Goal: Task Accomplishment & Management: Manage account settings

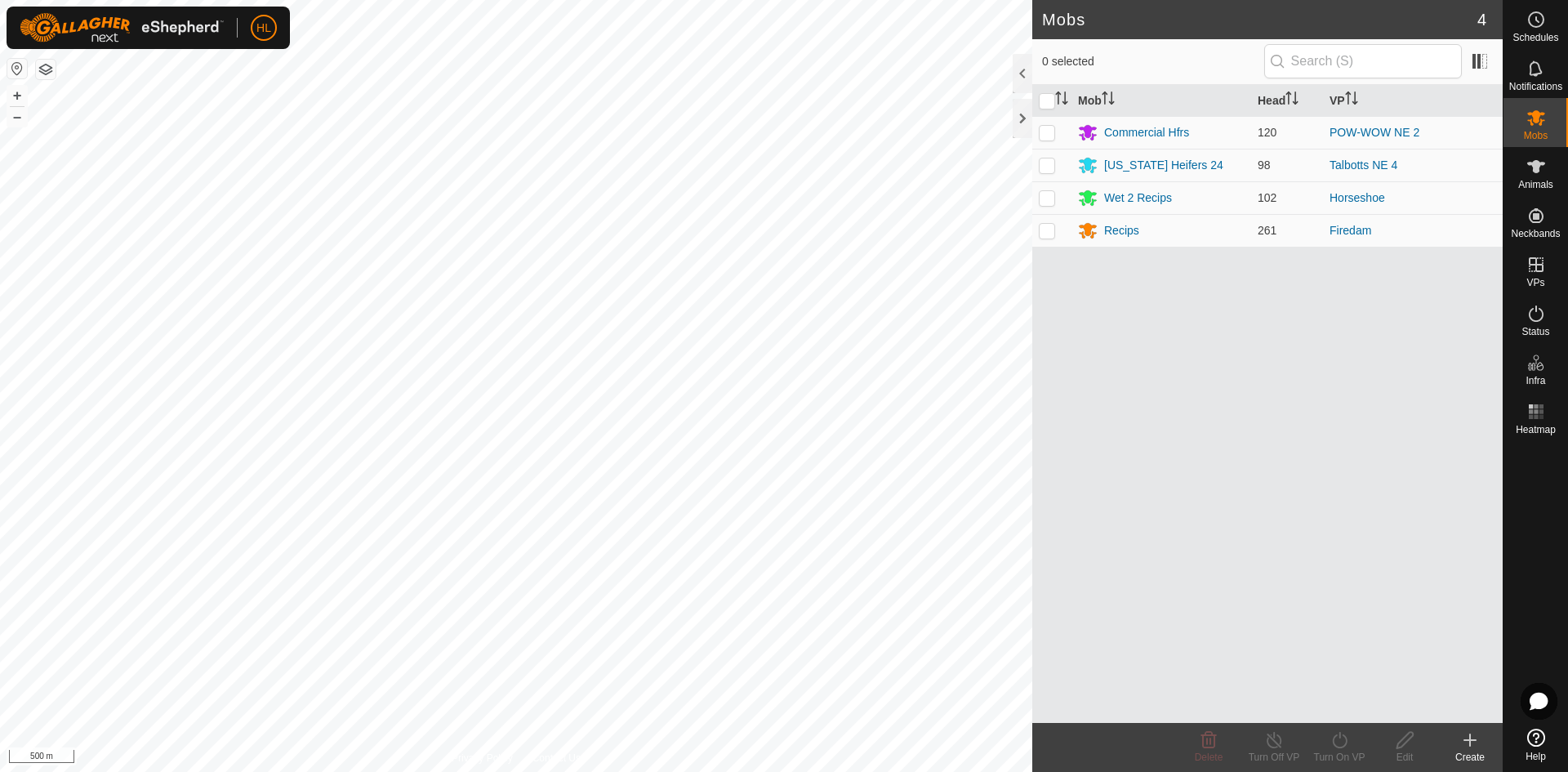
click at [253, 0] on html "HL Schedules Notifications Mobs Animals Neckbands VPs Status Infra Heatmap Help…" at bounding box center [784, 386] width 1568 height 772
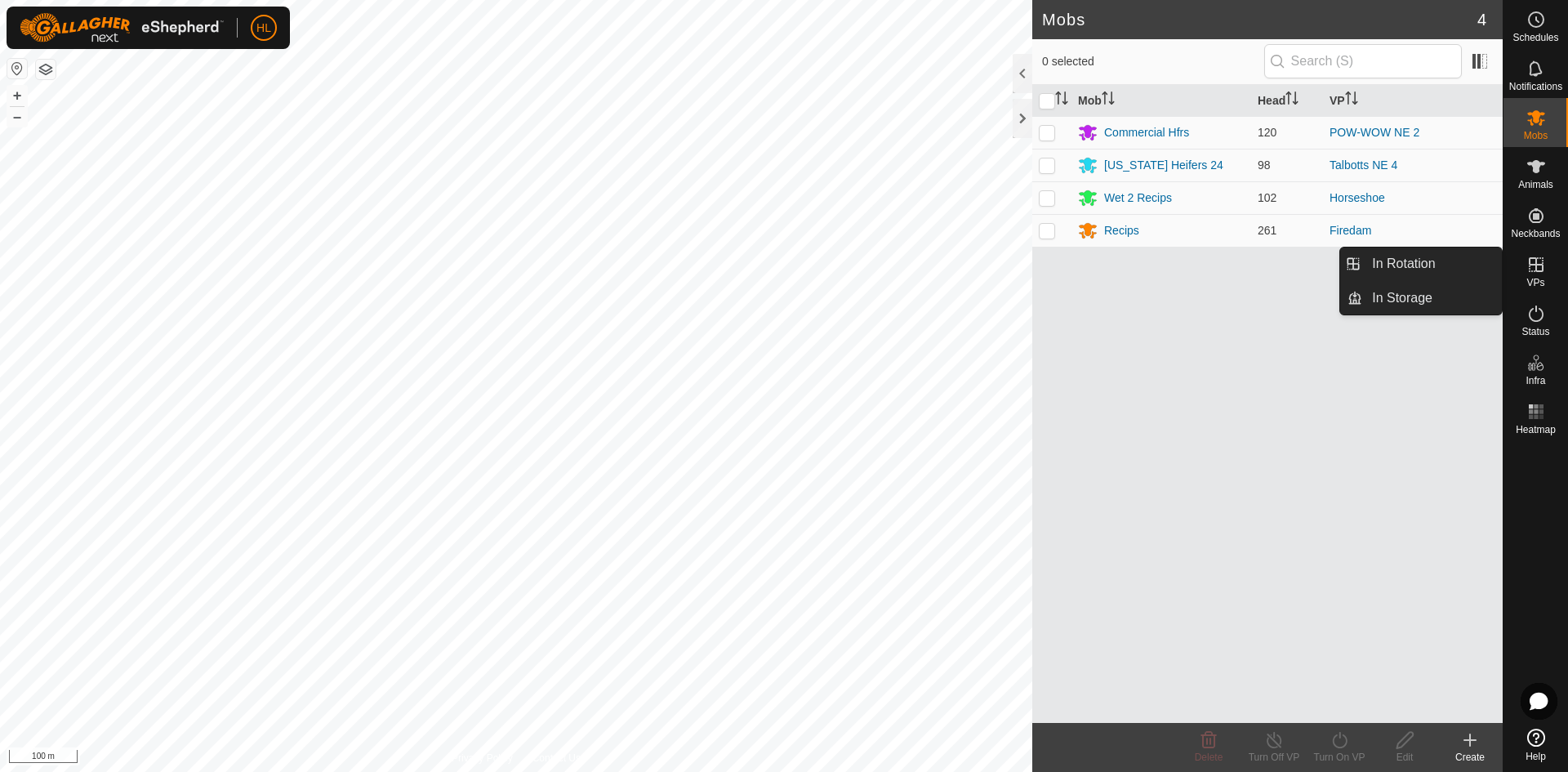
drag, startPoint x: 1546, startPoint y: 290, endPoint x: 1541, endPoint y: 281, distance: 10.3
click at [1541, 281] on span "VPs" at bounding box center [1535, 283] width 18 height 10
click at [1429, 275] on link "In Rotation" at bounding box center [1432, 263] width 139 height 32
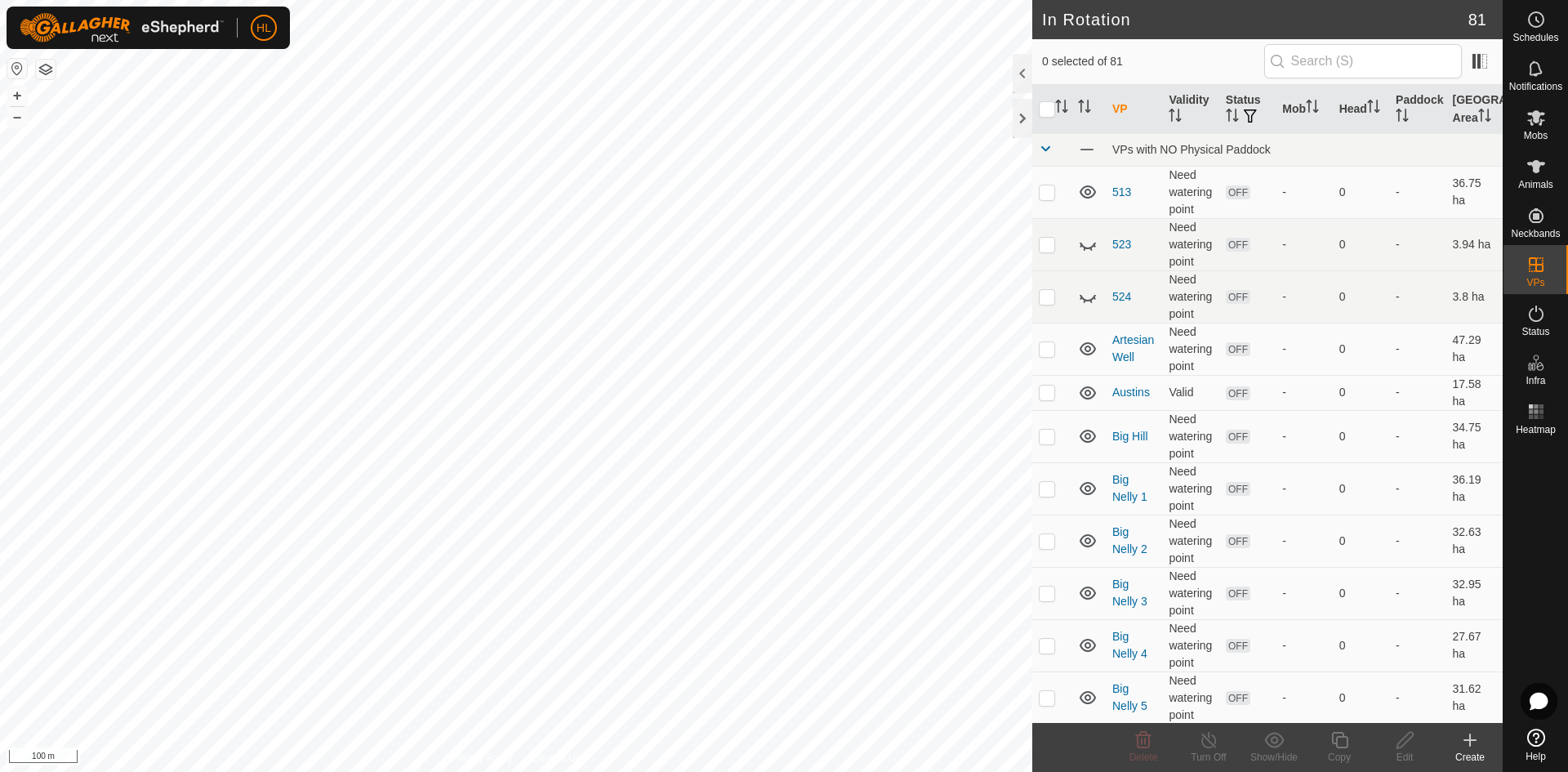
click at [1471, 742] on icon at bounding box center [1470, 740] width 20 height 20
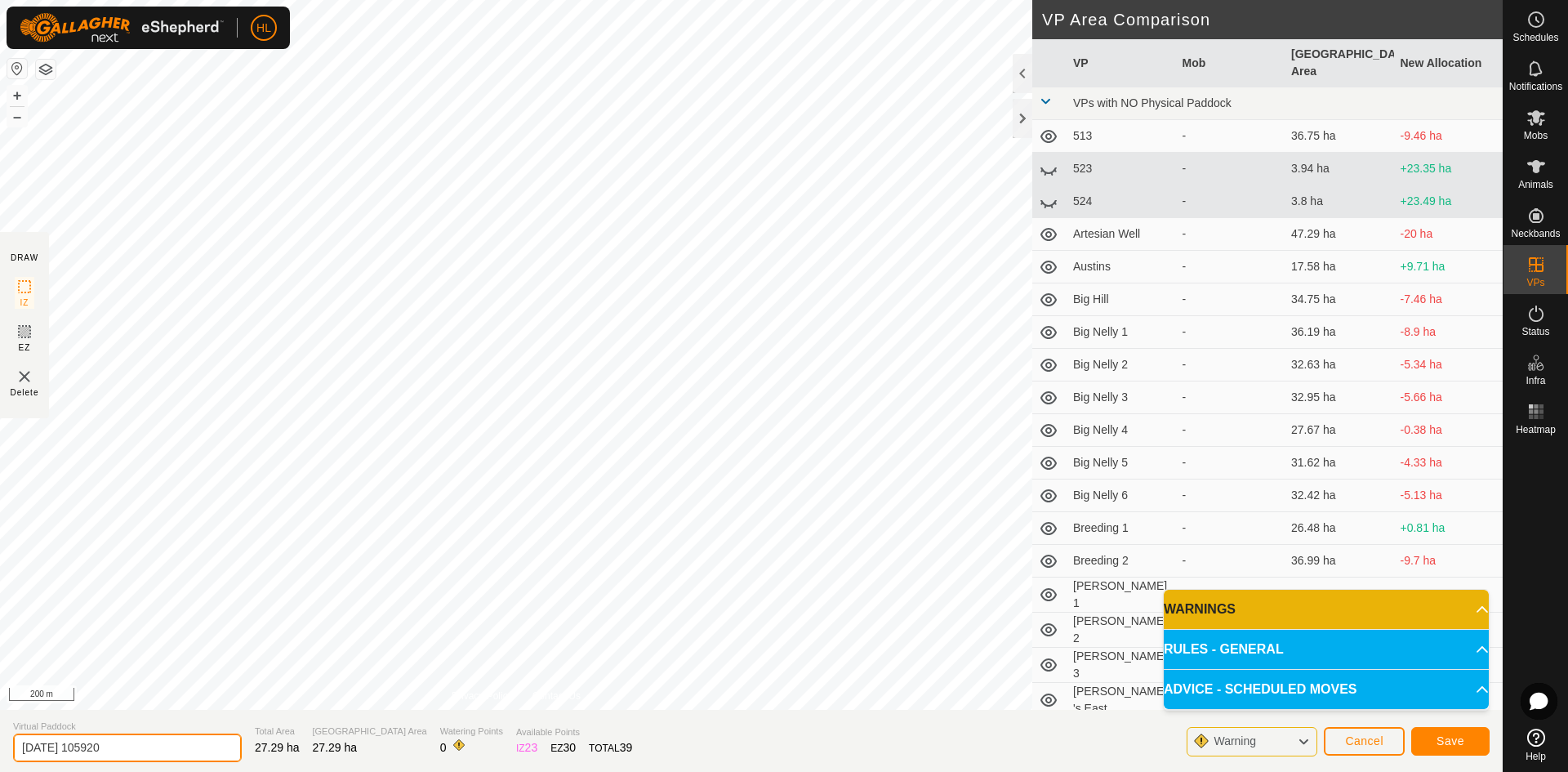
click at [163, 745] on input "[DATE] 105920" at bounding box center [128, 748] width 229 height 28
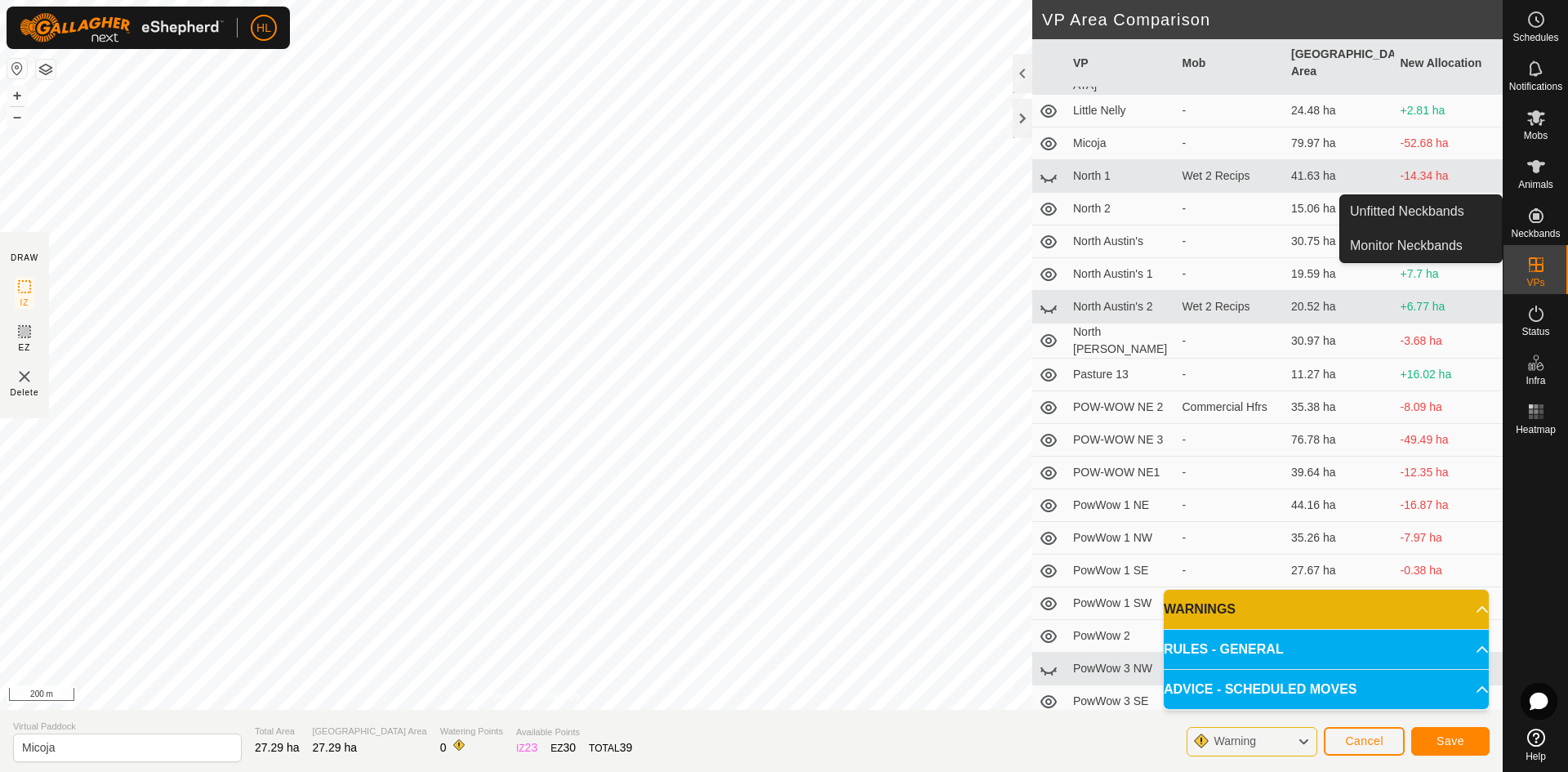
scroll to position [1134, 0]
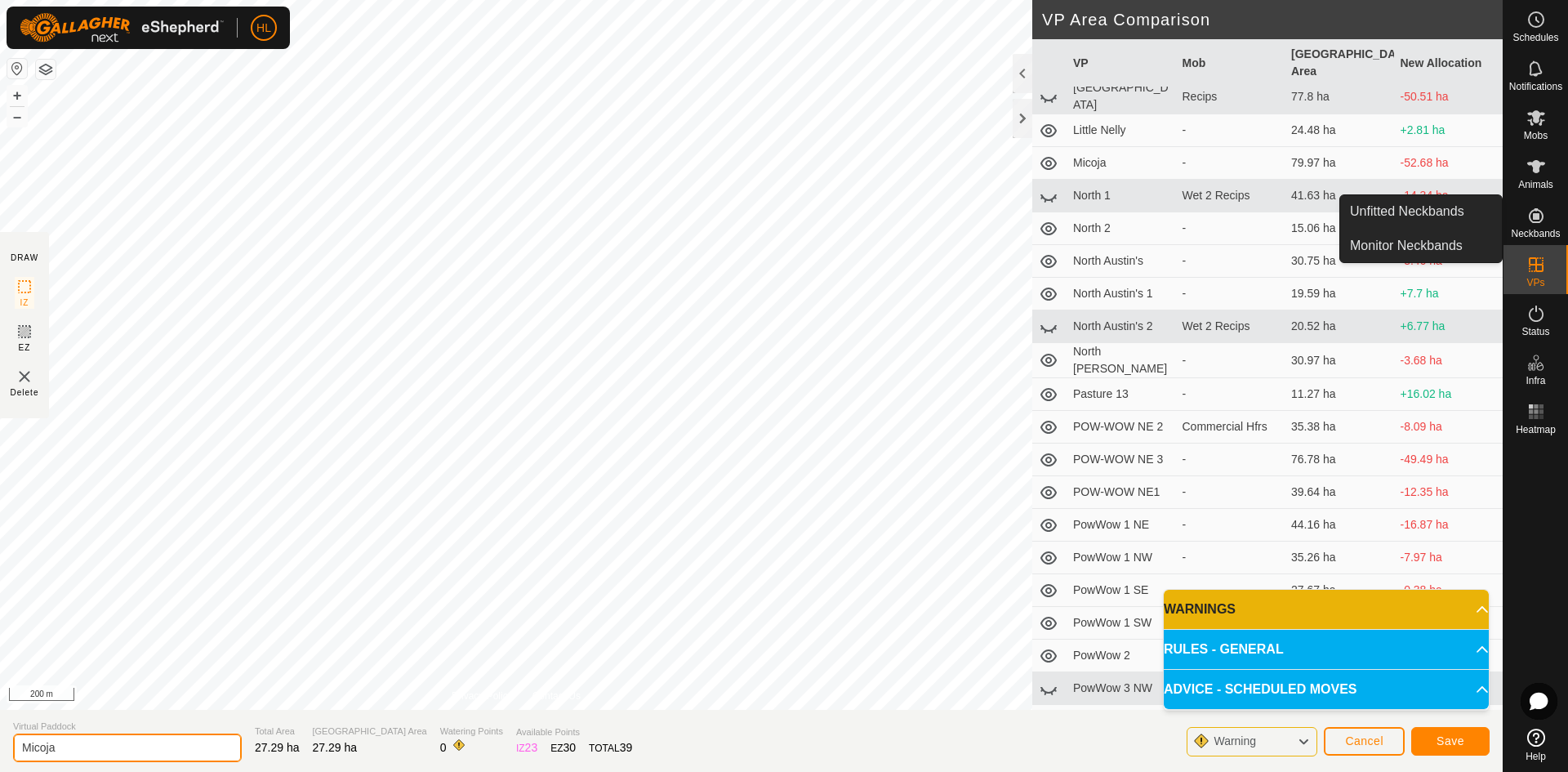
click at [100, 746] on input "Micoja" at bounding box center [128, 748] width 229 height 28
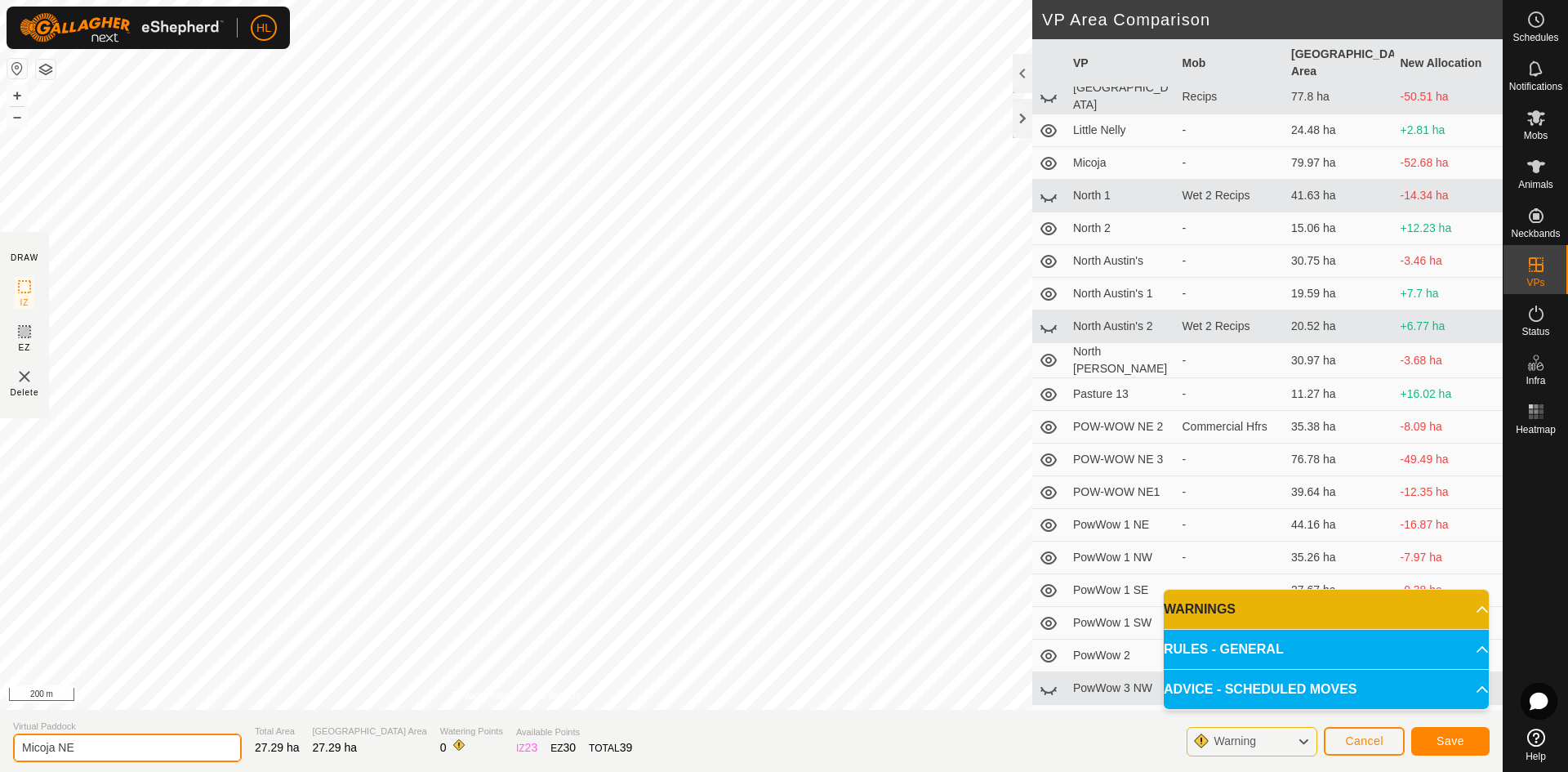
type input "Micoja NE"
click at [1458, 745] on span "Save" at bounding box center [1449, 741] width 27 height 13
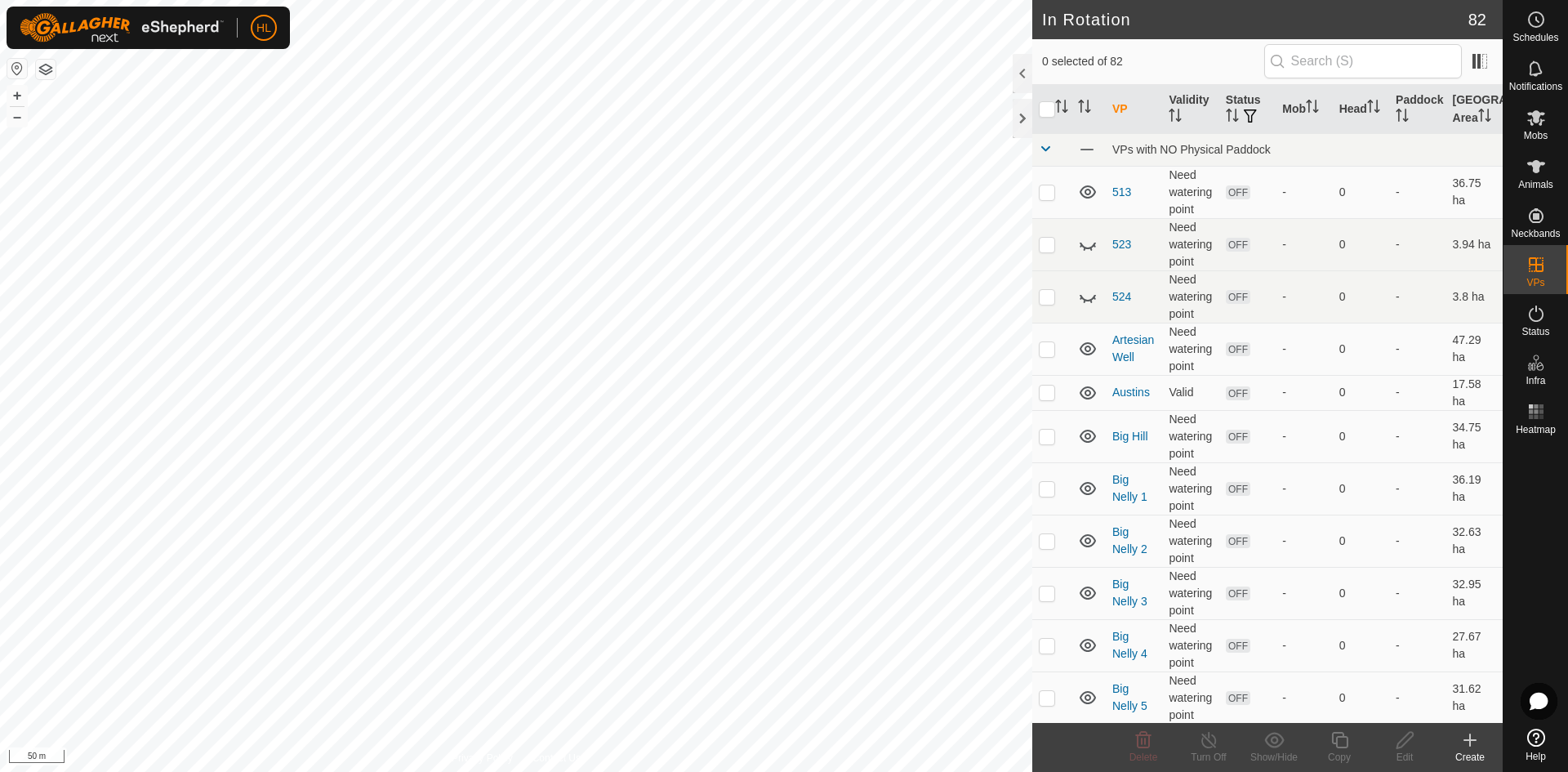
checkbox input "true"
click at [1408, 742] on icon at bounding box center [1405, 740] width 21 height 20
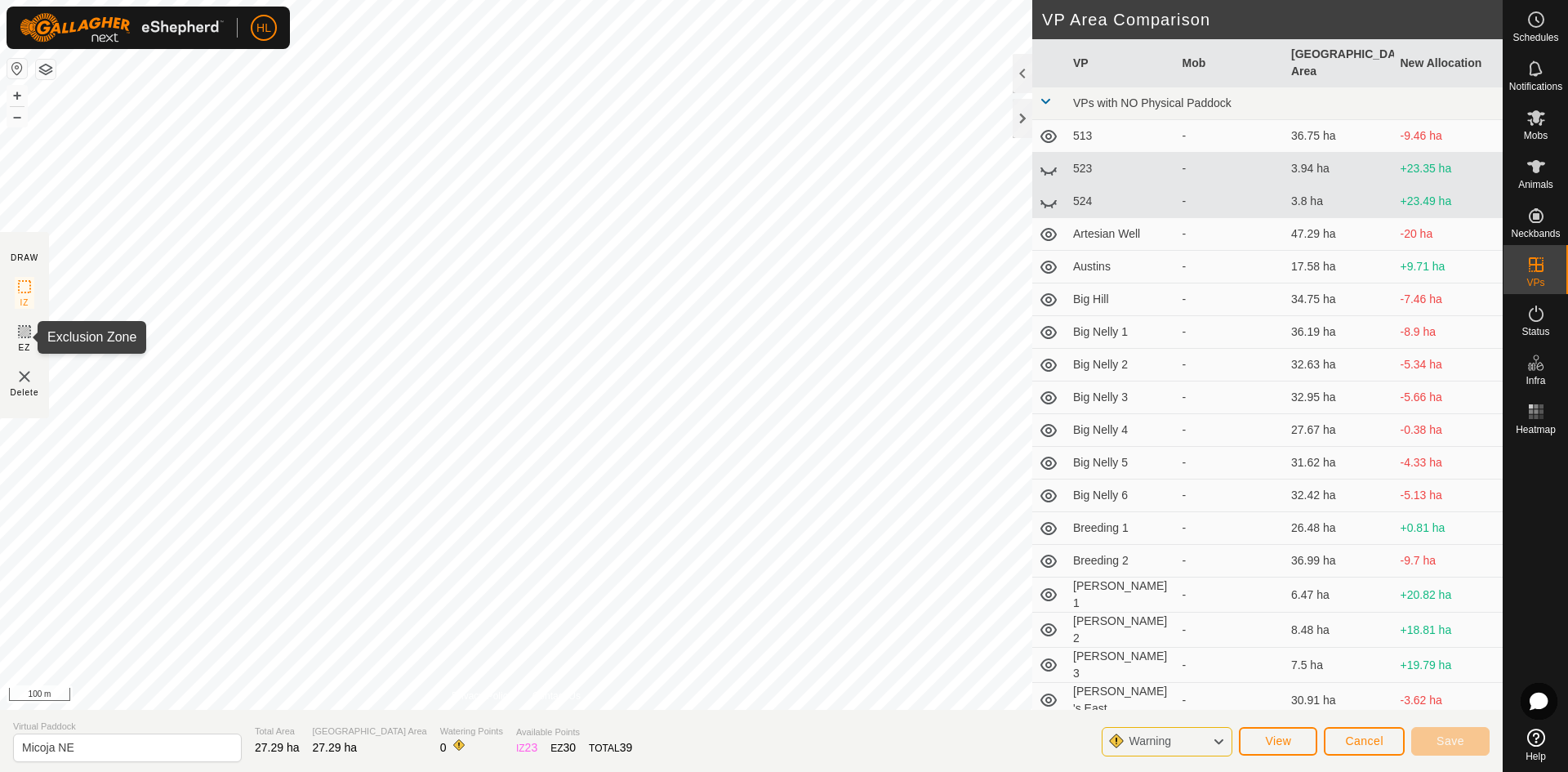
click at [24, 340] on icon at bounding box center [25, 332] width 20 height 20
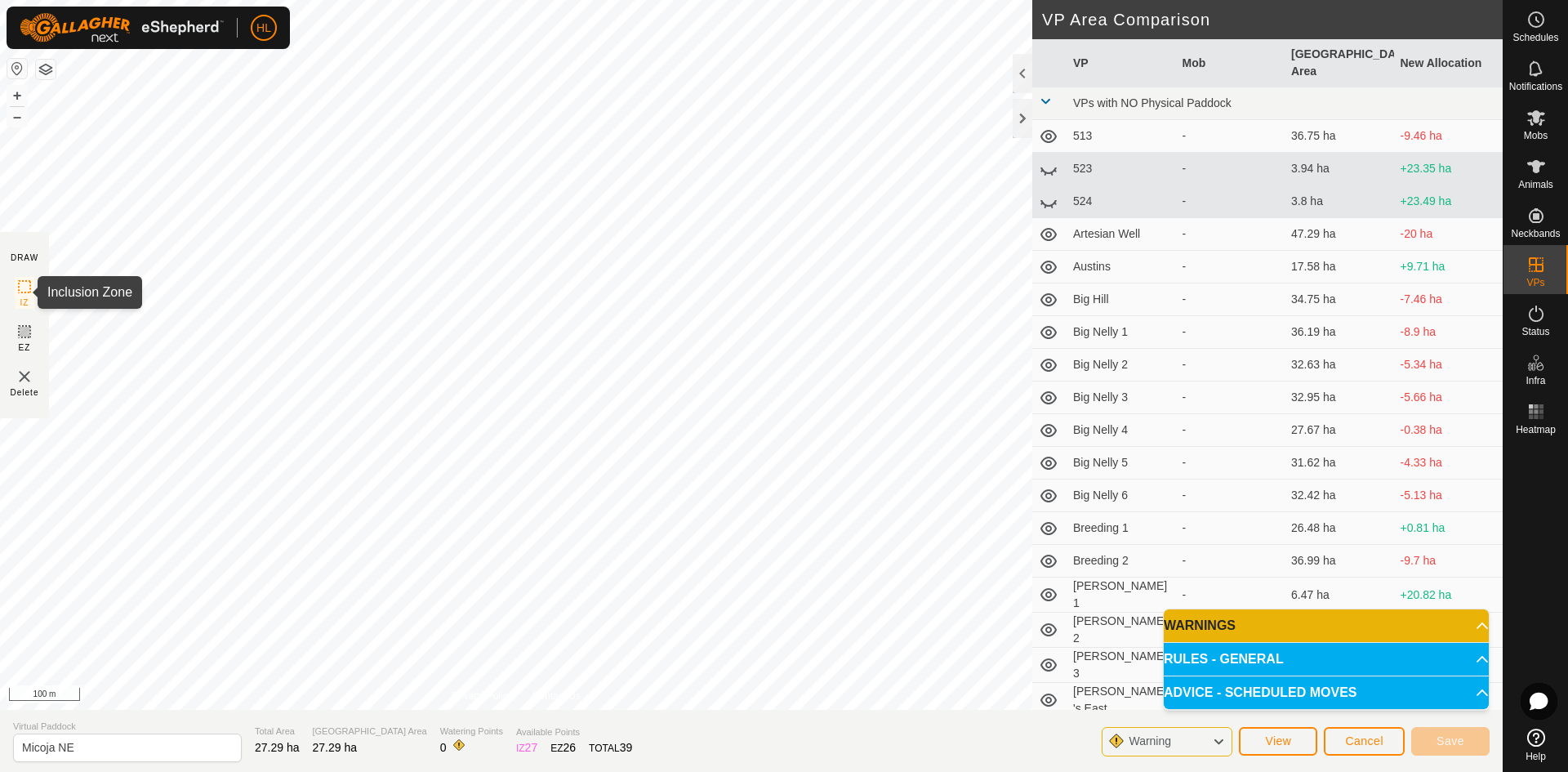
click at [26, 289] on icon at bounding box center [25, 287] width 20 height 20
click at [26, 333] on icon at bounding box center [25, 332] width 10 height 10
click at [23, 290] on icon at bounding box center [25, 287] width 20 height 20
click at [33, 330] on icon at bounding box center [25, 332] width 20 height 20
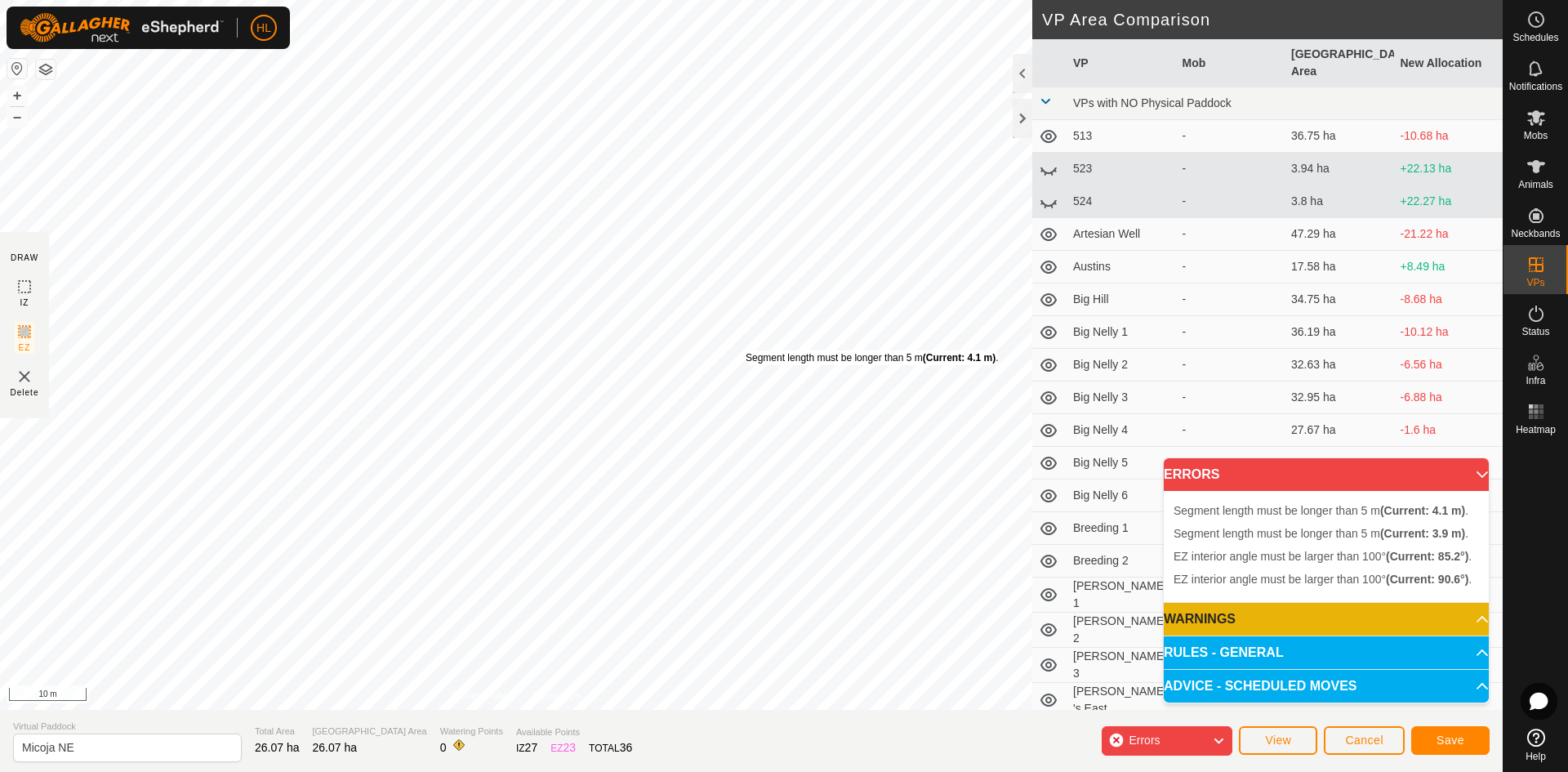
click at [746, 350] on div "Segment length must be longer than 5 m (Current: 4.1 m) ." at bounding box center [872, 358] width 252 height 15
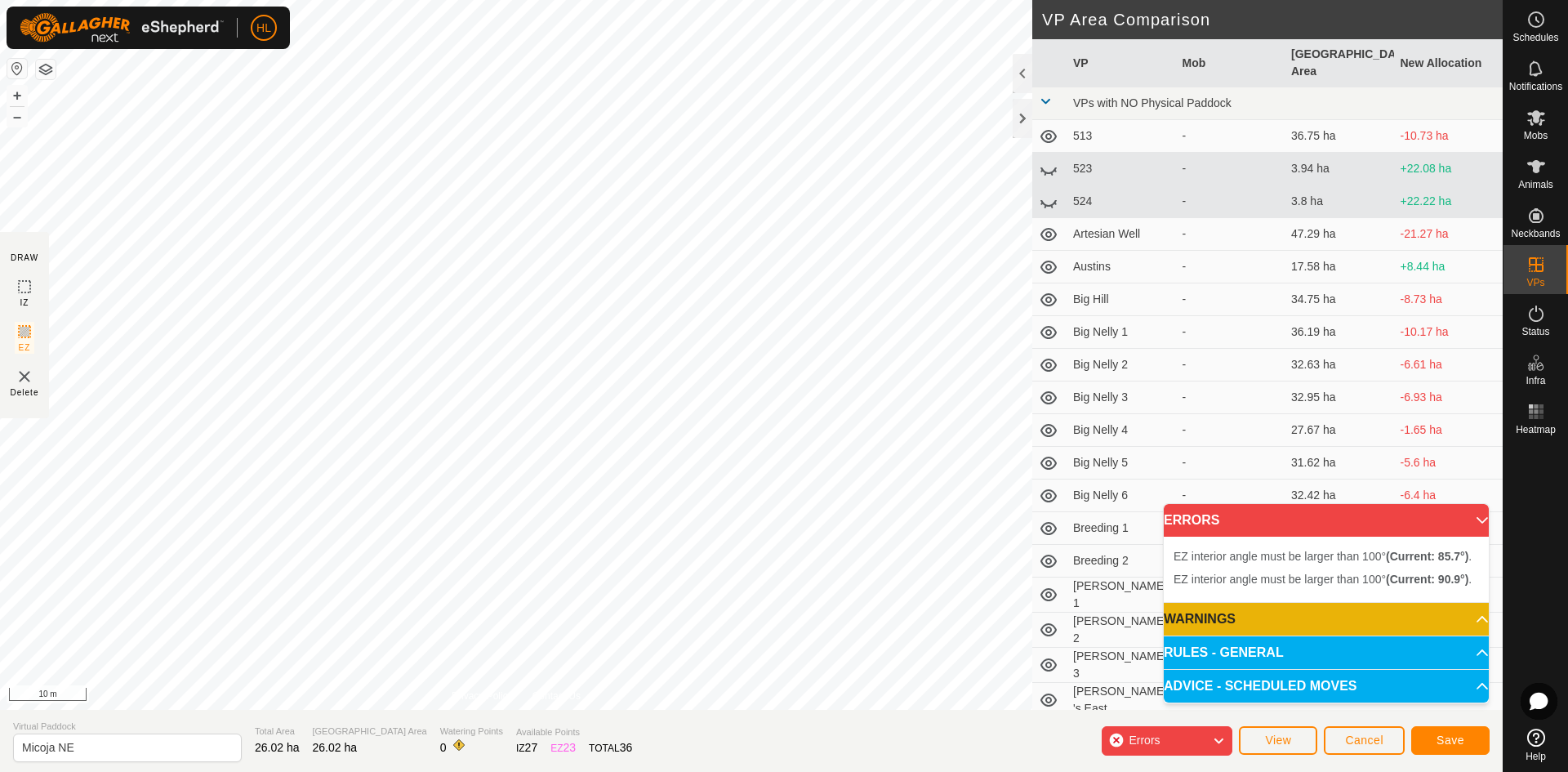
click at [1052, 594] on div "DRAW IZ EZ Delete Privacy Policy Contact Us Segment length must be longer than …" at bounding box center [751, 354] width 1502 height 710
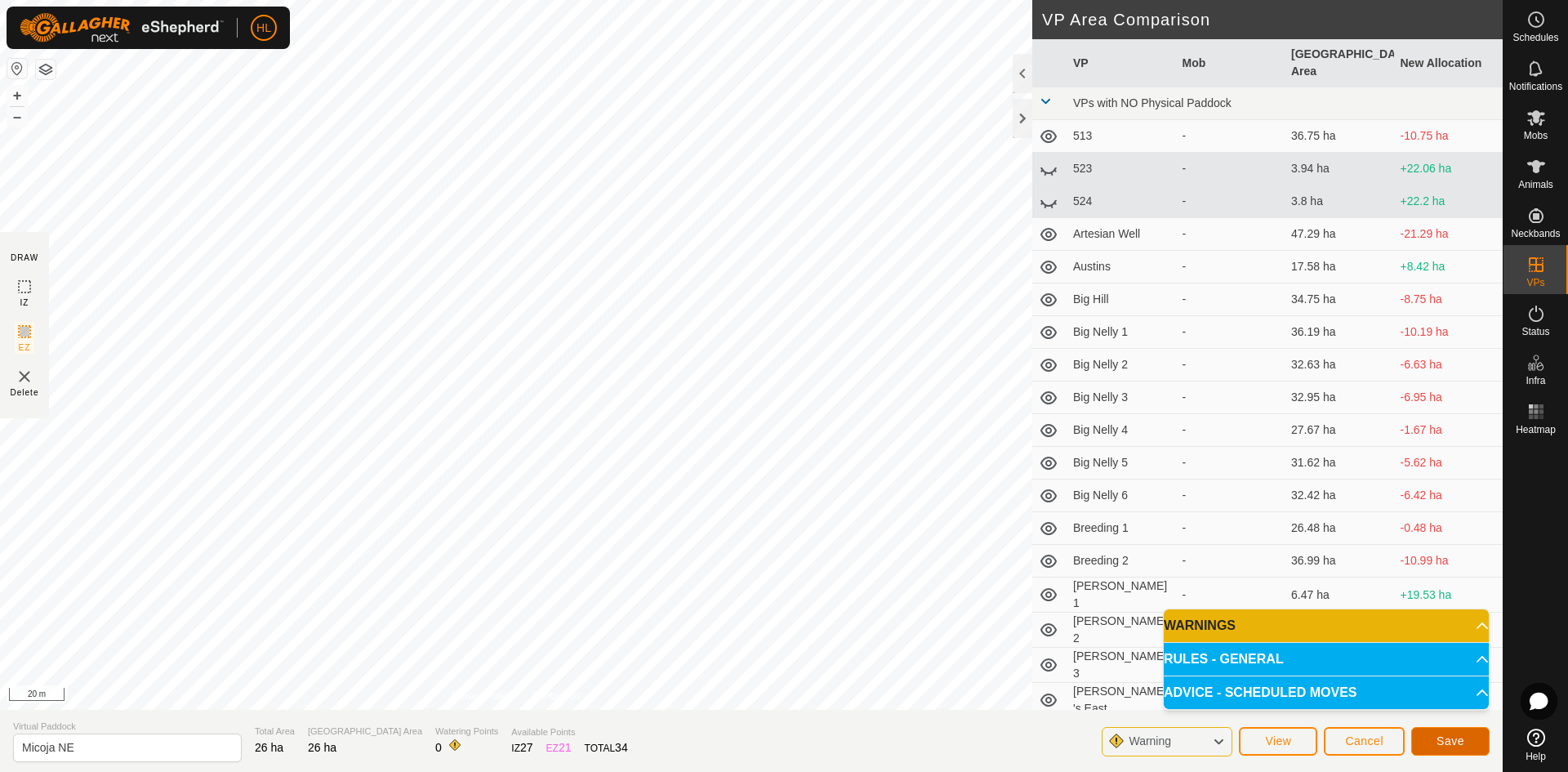
click at [1430, 735] on button "Save" at bounding box center [1450, 741] width 78 height 28
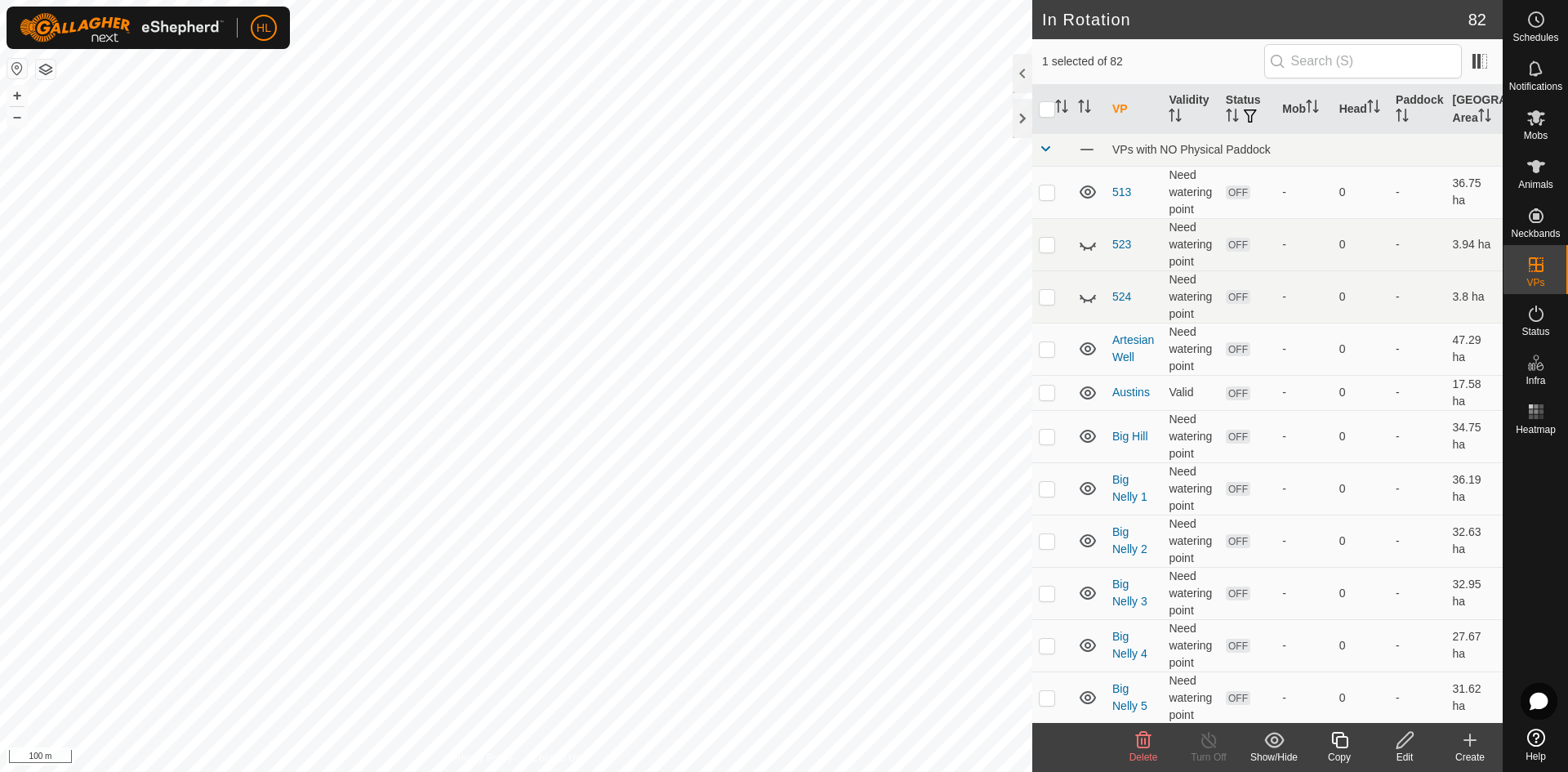
click at [1143, 748] on icon at bounding box center [1143, 740] width 16 height 17
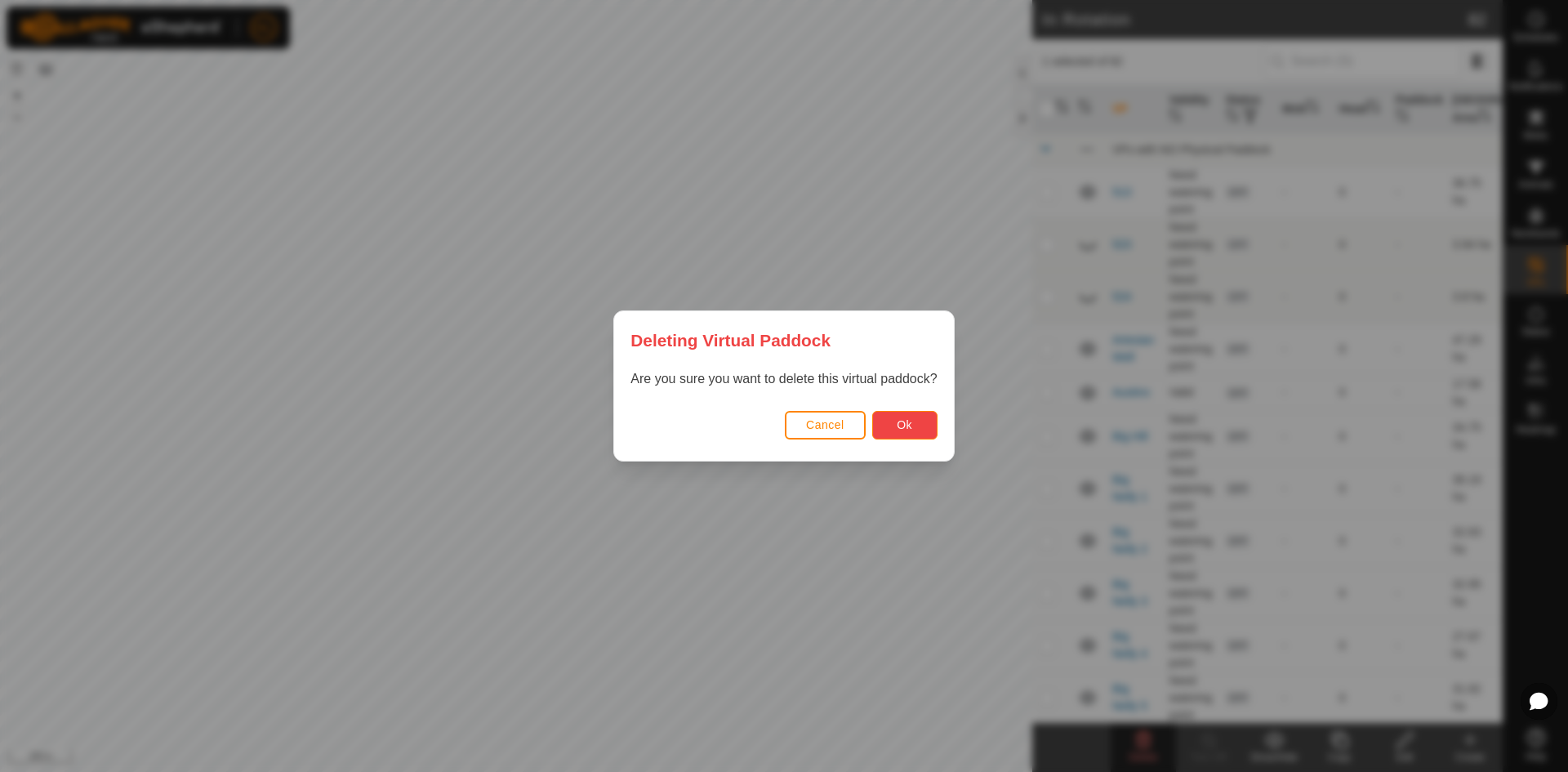
click at [894, 430] on button "Ok" at bounding box center [904, 425] width 66 height 28
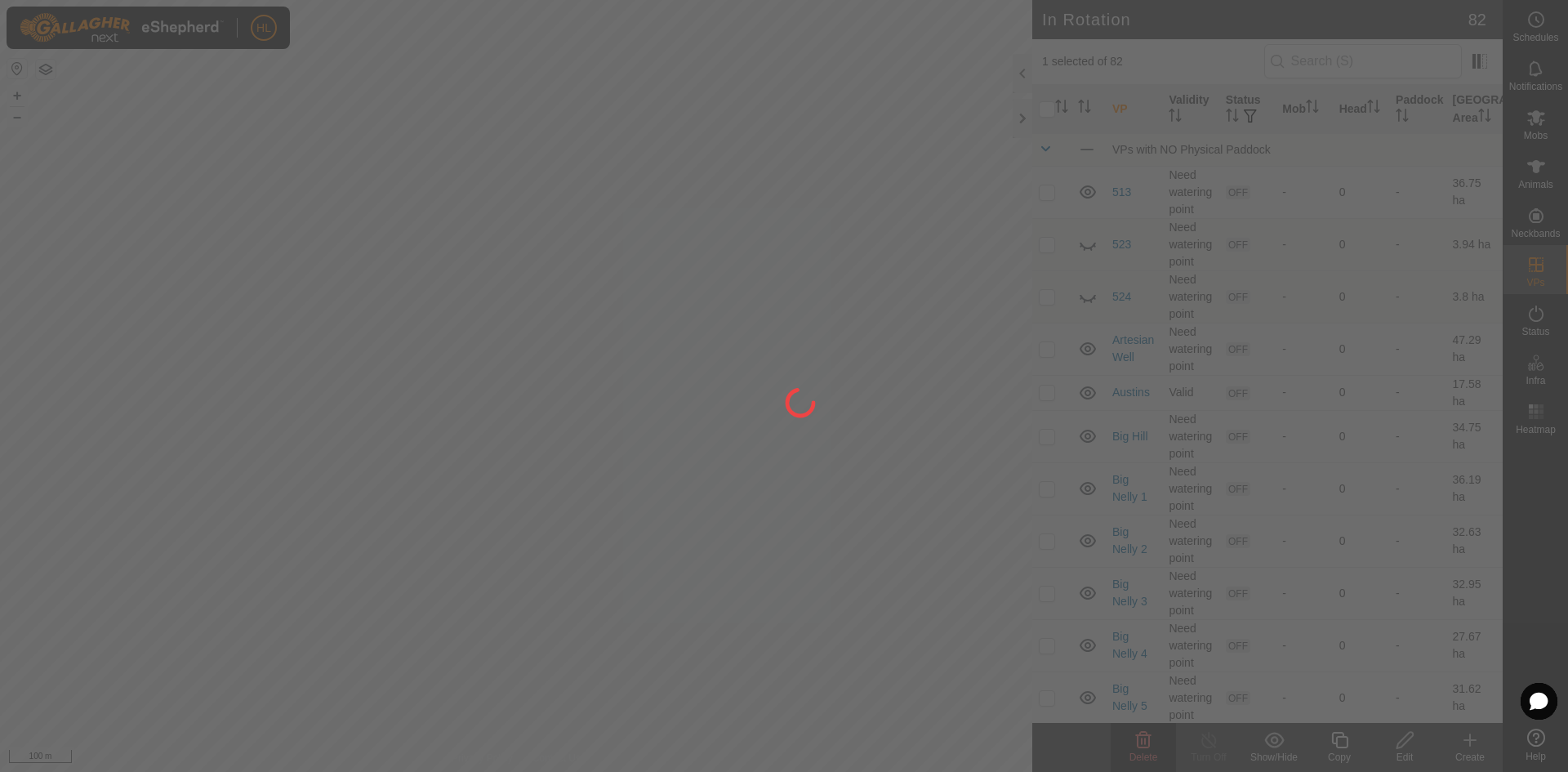
checkbox input "false"
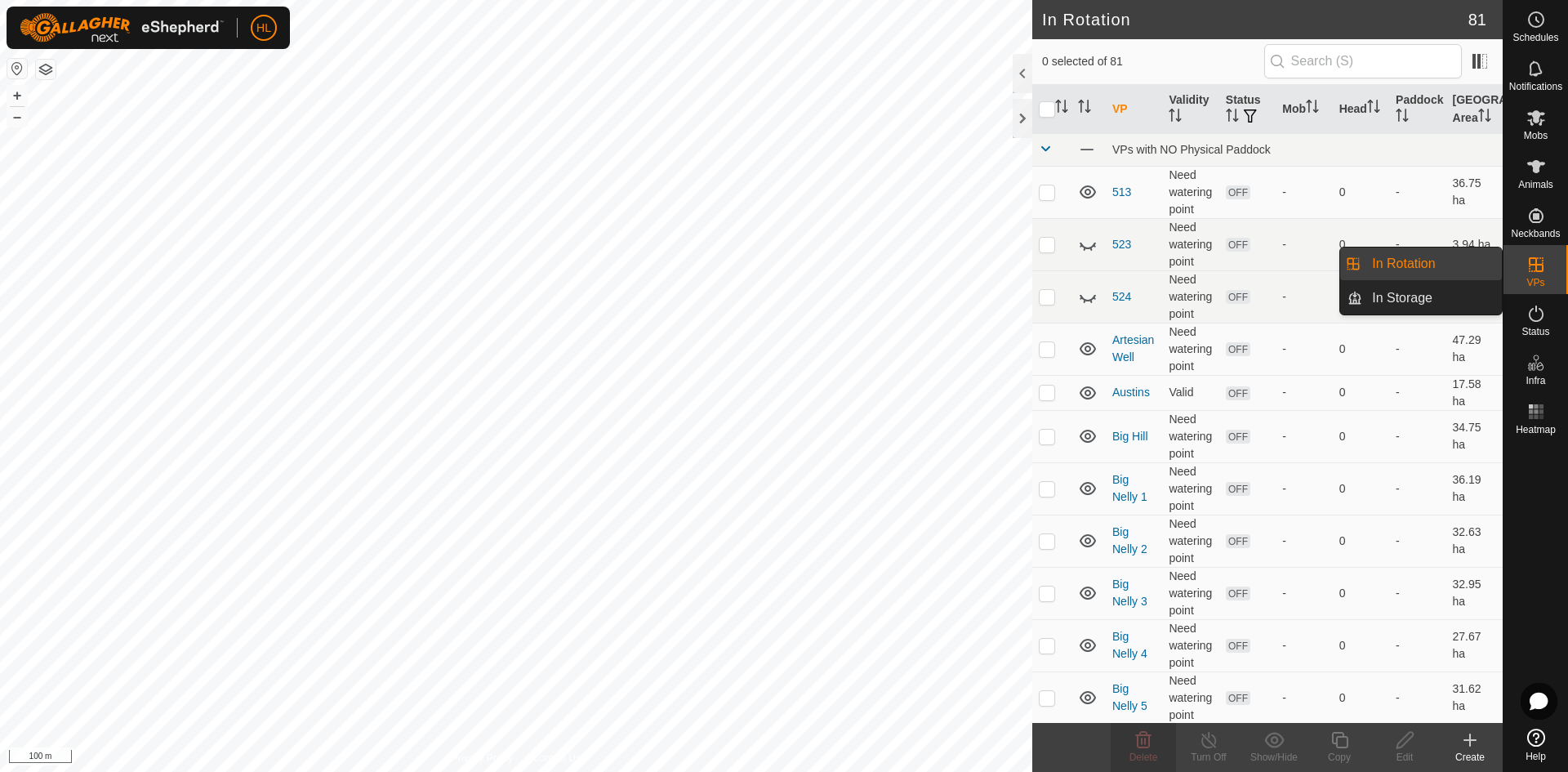
click at [1479, 754] on div "Create" at bounding box center [1469, 757] width 66 height 15
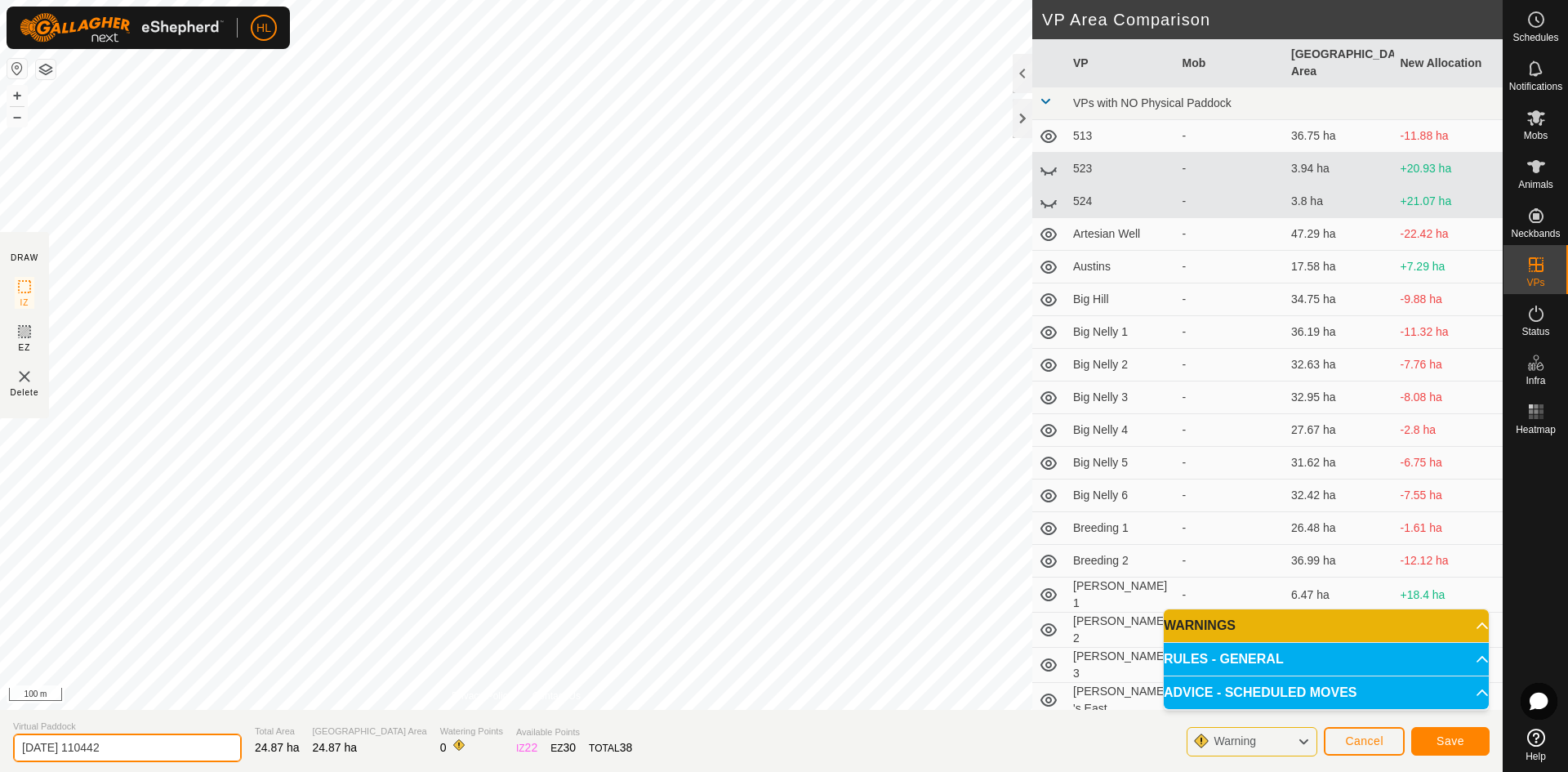
click at [175, 749] on input "[DATE] 110442" at bounding box center [128, 748] width 229 height 28
click at [176, 748] on input "[DATE] 110442" at bounding box center [128, 748] width 229 height 28
drag, startPoint x: 177, startPoint y: 741, endPoint x: 19, endPoint y: 716, distance: 160.0
click at [0, 735] on section "Virtual Paddock [DATE] 110442 Total Area 24.87 ha Grazing Area 24.87 ha Waterin…" at bounding box center [751, 740] width 1502 height 62
type input "Micoja 2"
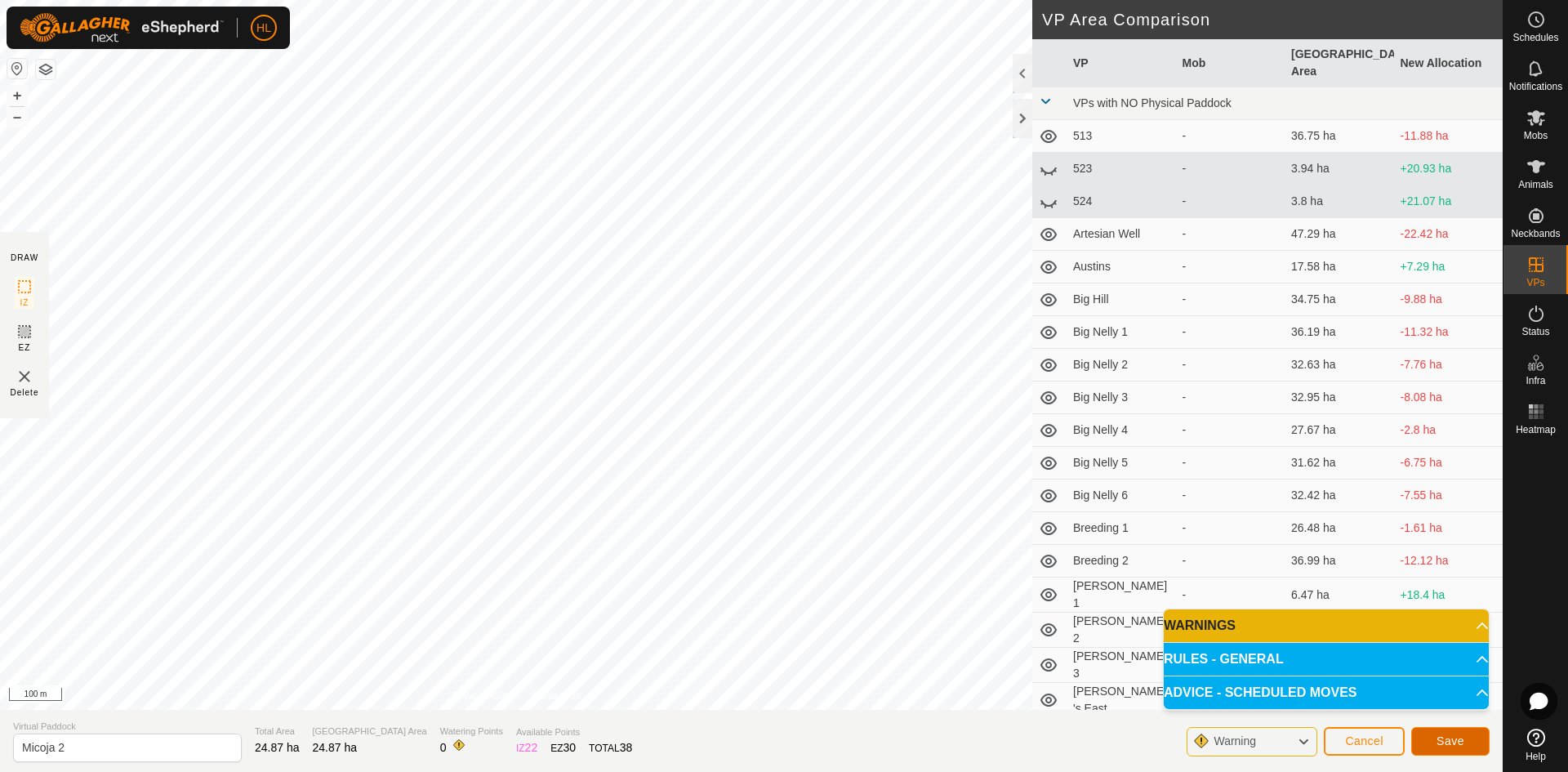
click at [1468, 740] on button "Save" at bounding box center [1450, 741] width 78 height 28
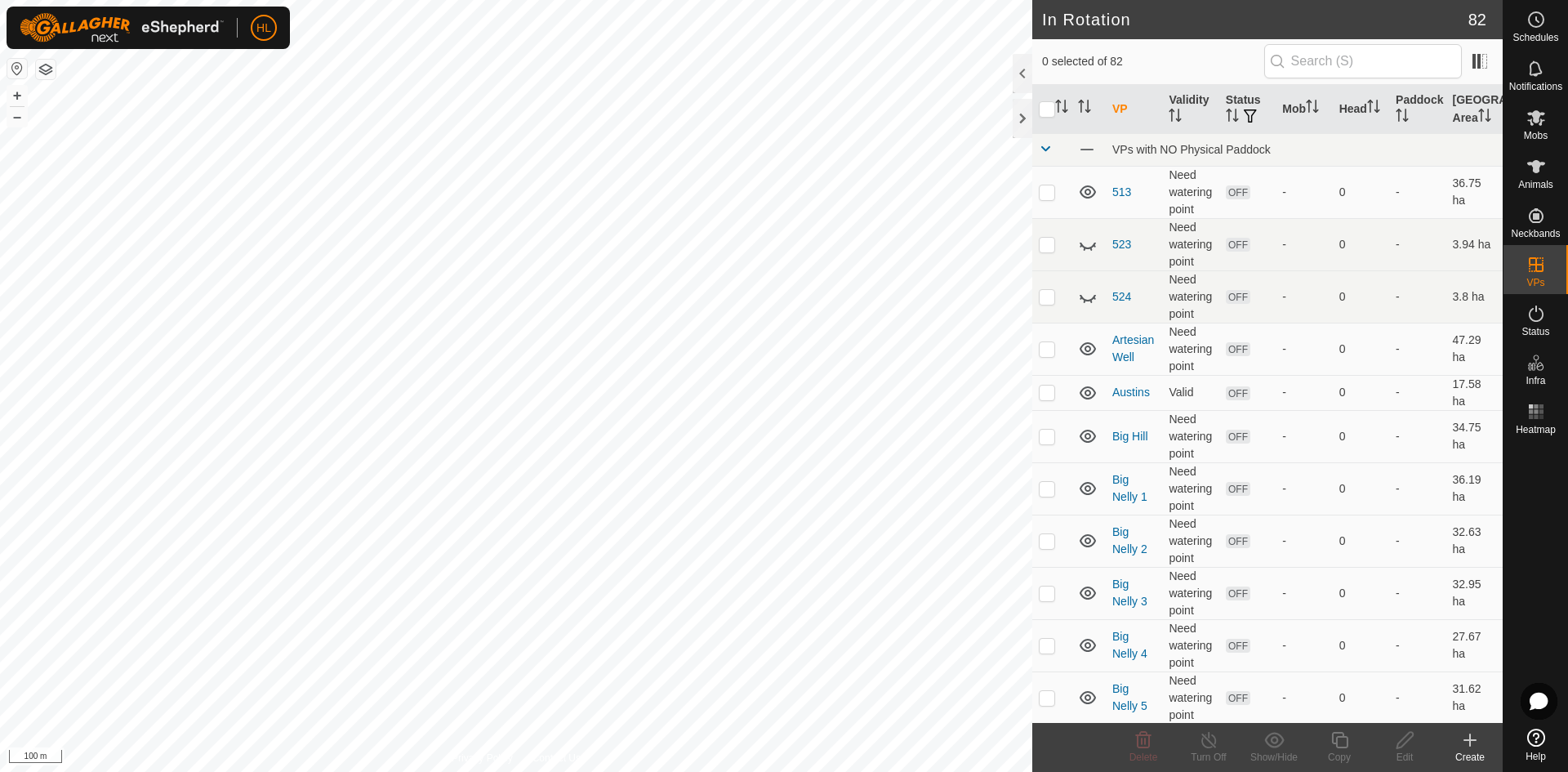
checkbox input "true"
click at [1415, 750] on div "Edit" at bounding box center [1404, 757] width 66 height 15
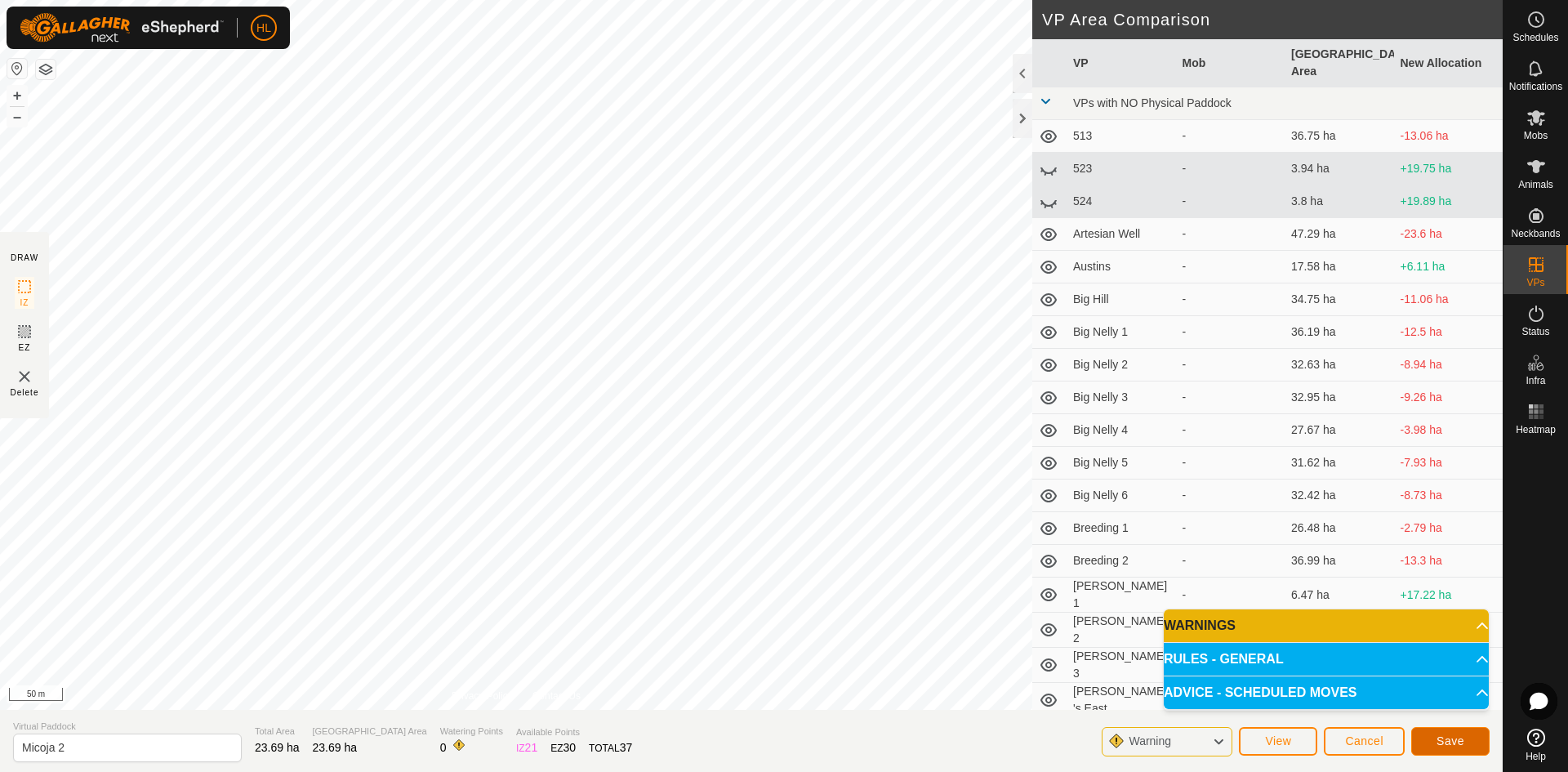
click at [1439, 738] on span "Save" at bounding box center [1449, 741] width 27 height 13
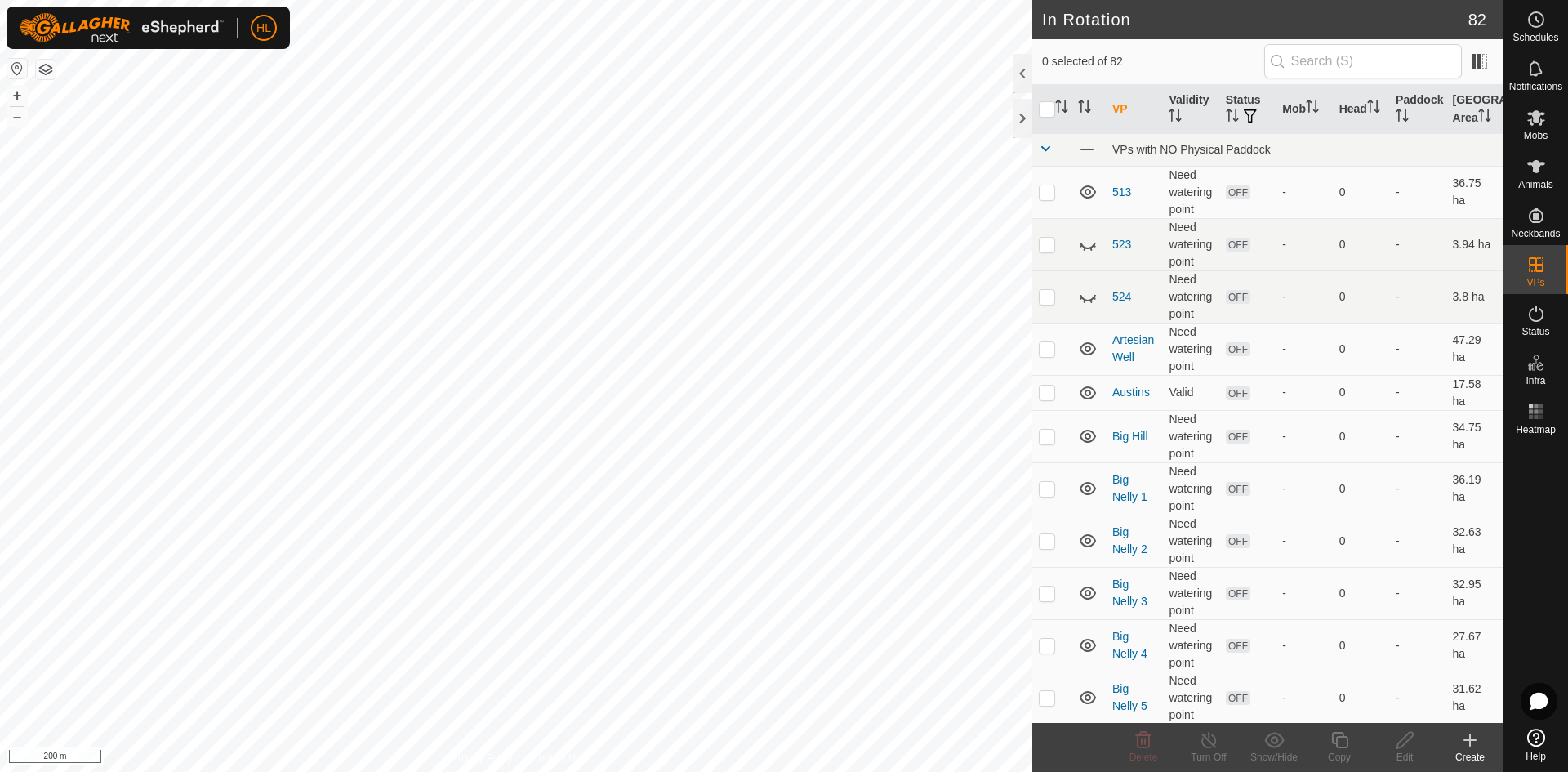
click at [1473, 748] on icon at bounding box center [1470, 740] width 20 height 20
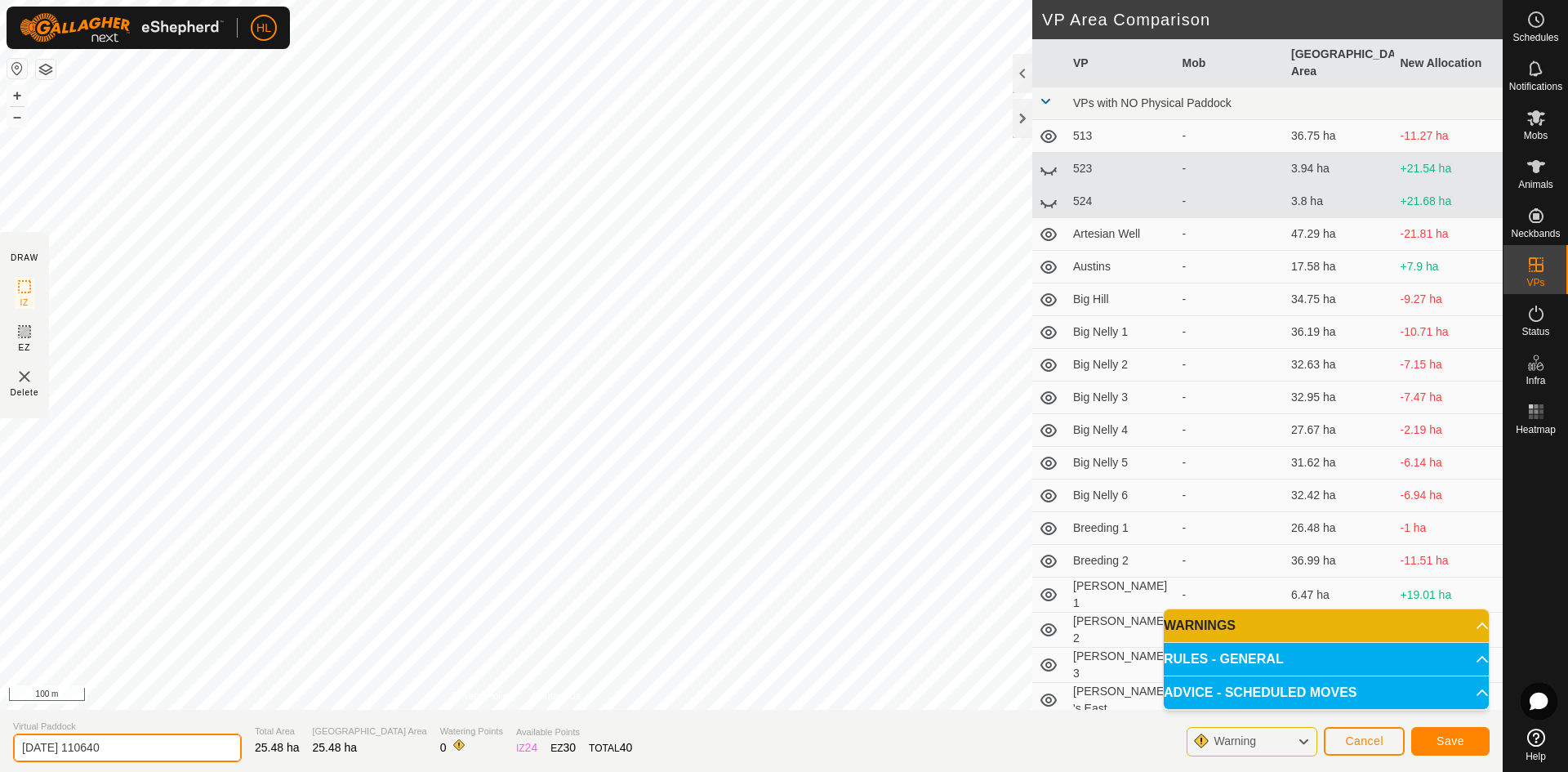
drag, startPoint x: 150, startPoint y: 748, endPoint x: 0, endPoint y: 751, distance: 150.0
click at [0, 751] on section "Virtual Paddock [DATE] 110640 Total Area 25.48 ha Grazing Area 25.48 ha Waterin…" at bounding box center [751, 740] width 1502 height 62
type input "Micoja 3"
click at [1452, 751] on button "Save" at bounding box center [1450, 741] width 78 height 28
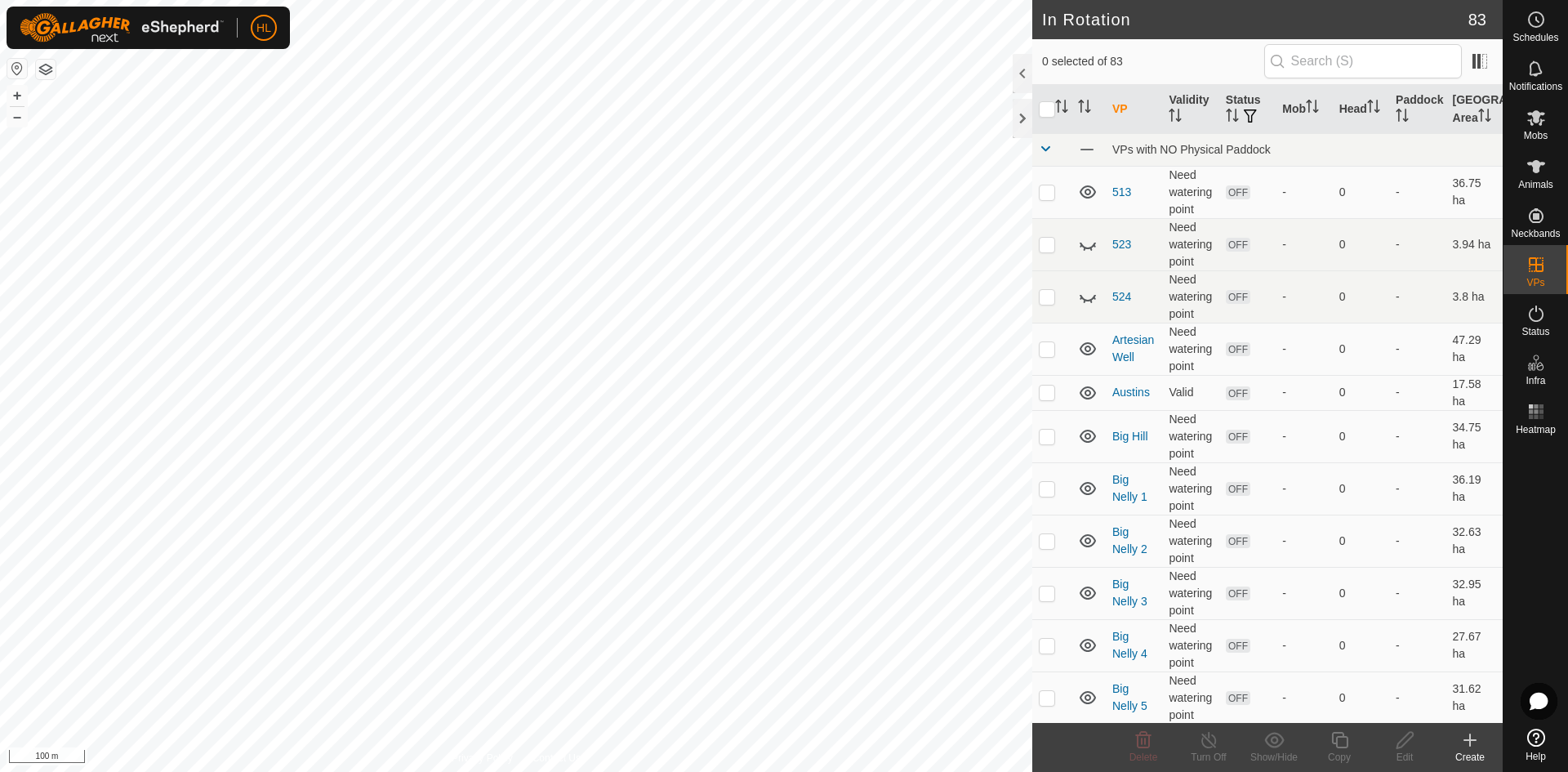
checkbox input "true"
click at [1393, 735] on edit-svg-icon at bounding box center [1404, 740] width 66 height 20
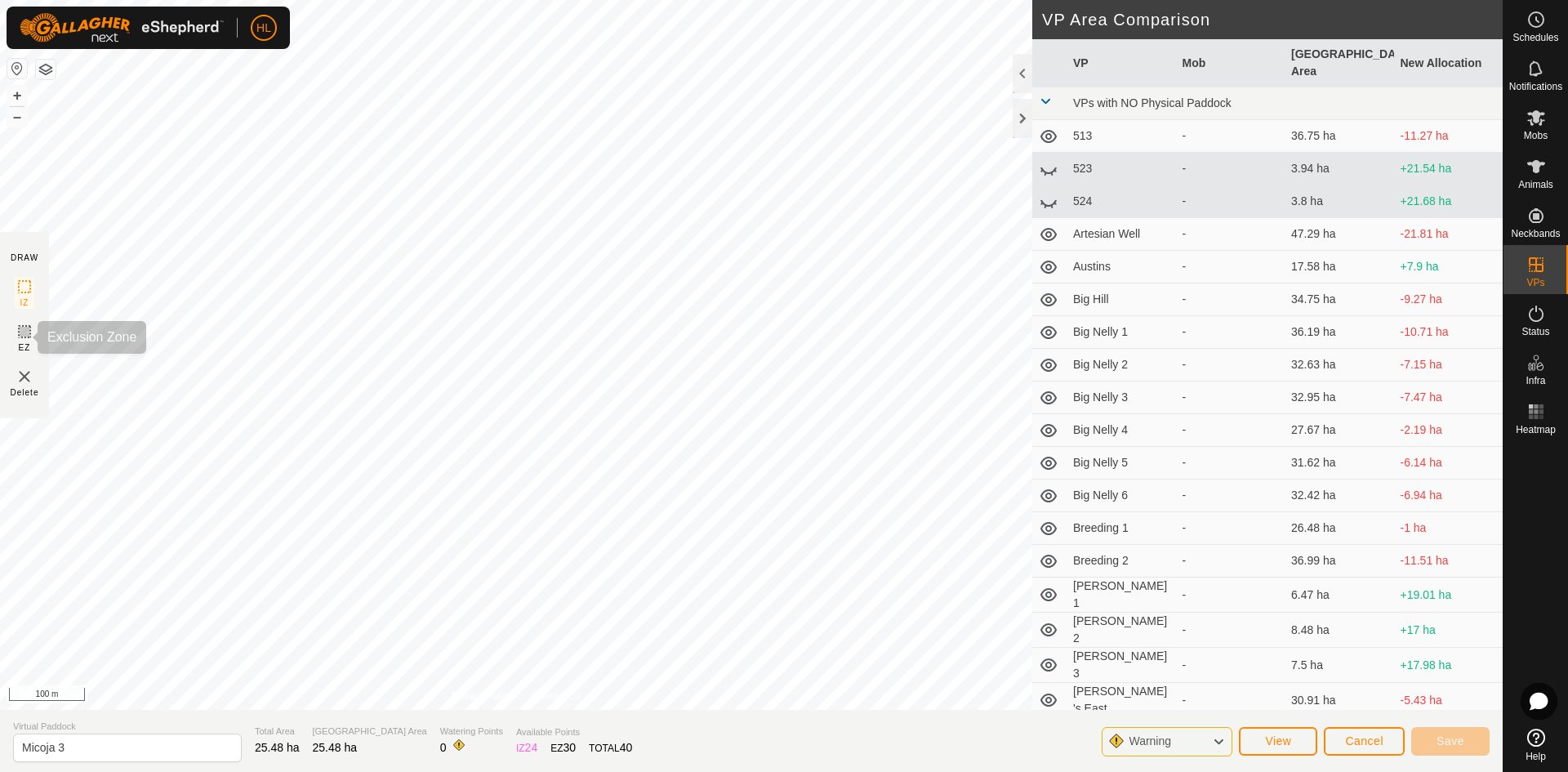
click at [22, 338] on rect at bounding box center [25, 332] width 13 height 13
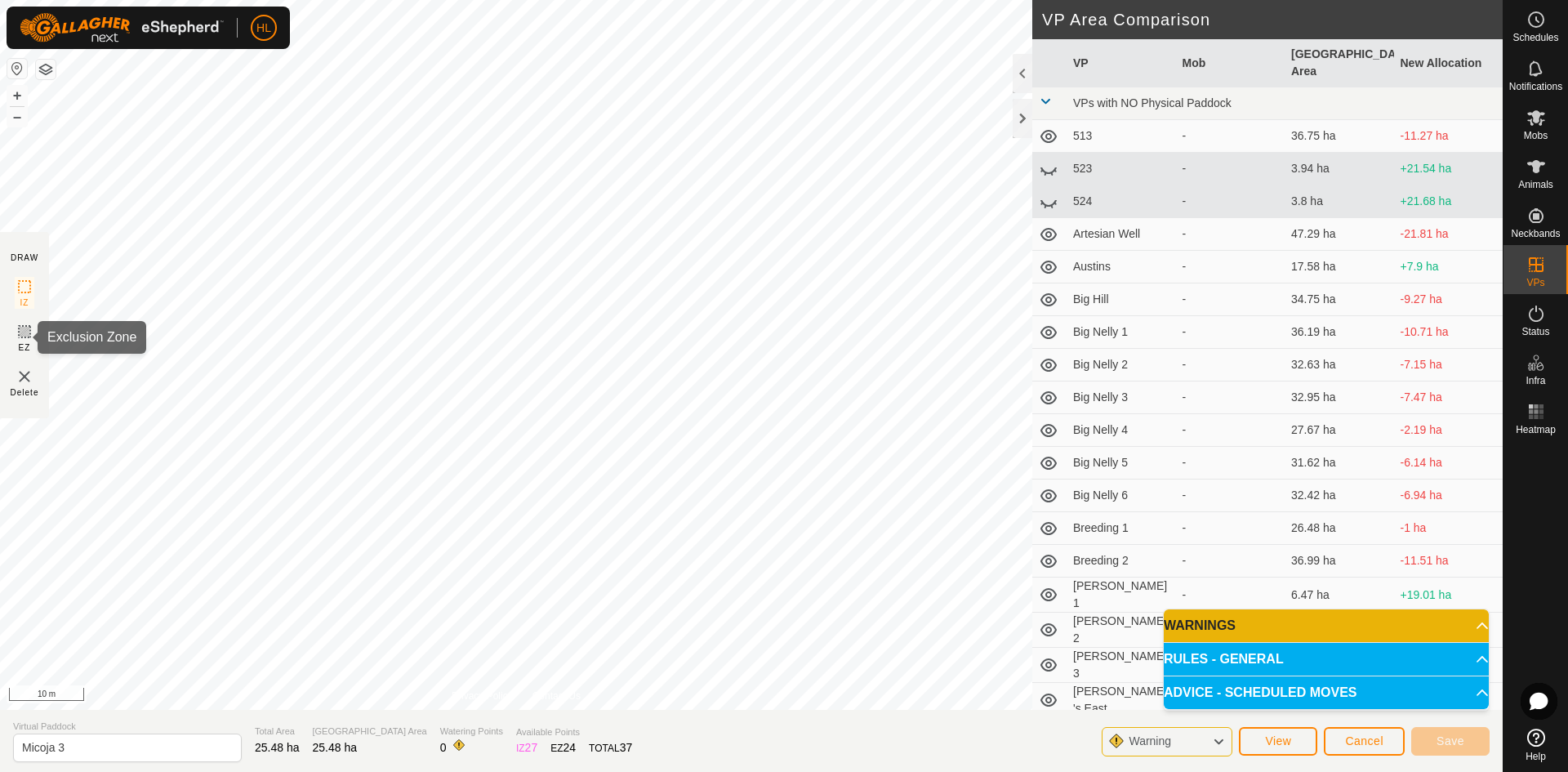
click at [22, 337] on rect at bounding box center [25, 332] width 13 height 13
click at [31, 291] on rect at bounding box center [25, 287] width 13 height 13
